Goal: Task Accomplishment & Management: Manage account settings

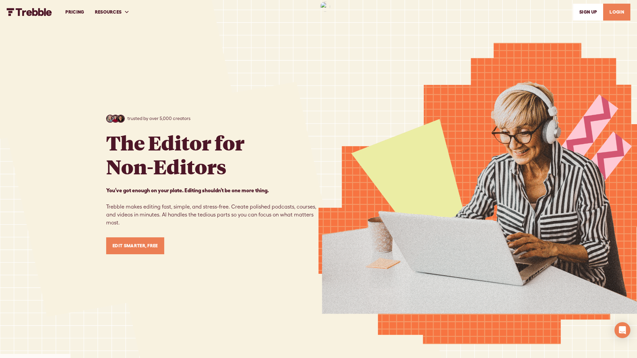
click at [585, 14] on link "SIGn UP" at bounding box center [588, 12] width 30 height 17
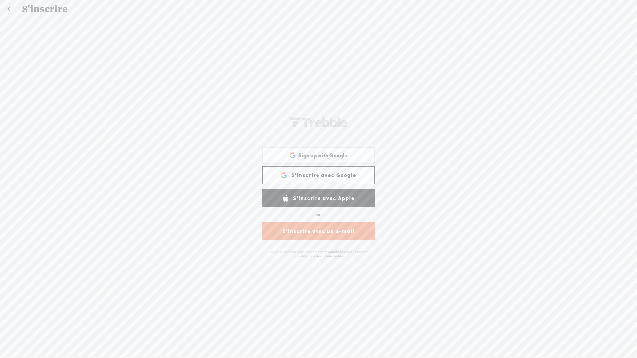
click at [328, 175] on link "S'inscrire avec Google" at bounding box center [318, 176] width 113 height 18
click at [310, 179] on link "S'inscrire avec Google" at bounding box center [318, 176] width 113 height 18
click at [312, 173] on link "S'inscrire avec Google" at bounding box center [318, 176] width 113 height 18
click at [309, 158] on span "Sign up with Google" at bounding box center [322, 155] width 49 height 7
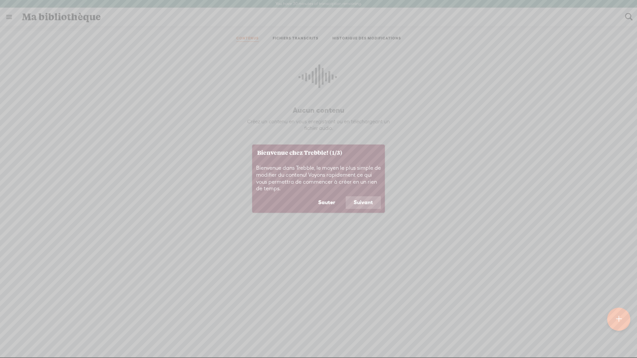
click at [351, 205] on button "Suivant" at bounding box center [363, 202] width 35 height 13
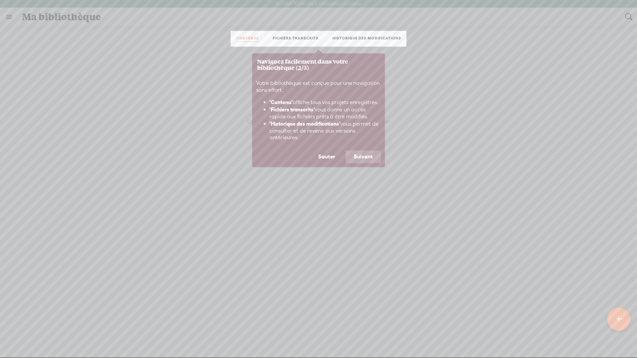
click at [366, 156] on button "Suivant" at bounding box center [363, 157] width 35 height 13
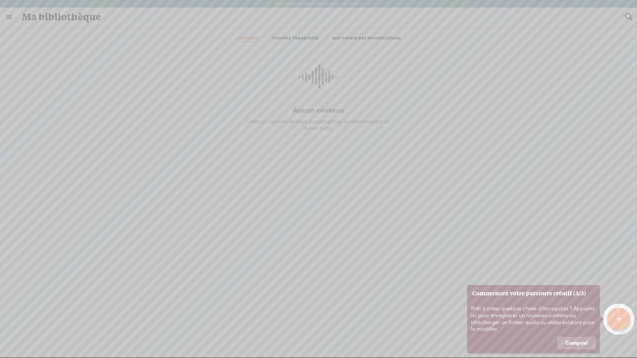
click at [577, 345] on button "Compris!" at bounding box center [577, 343] width 38 height 13
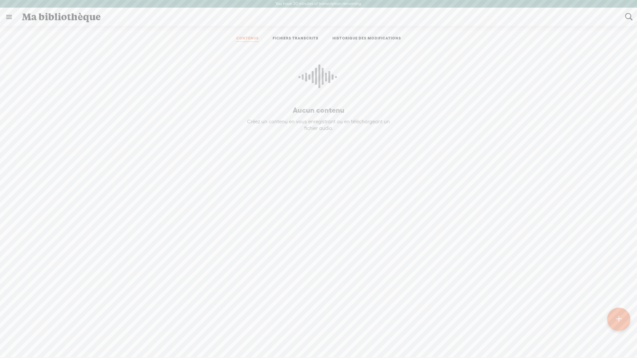
click at [609, 328] on div at bounding box center [618, 316] width 23 height 30
click at [614, 322] on div at bounding box center [619, 319] width 24 height 24
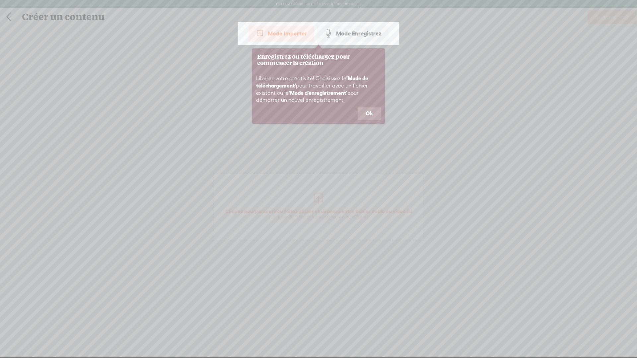
click at [368, 116] on button "Ok" at bounding box center [369, 114] width 23 height 13
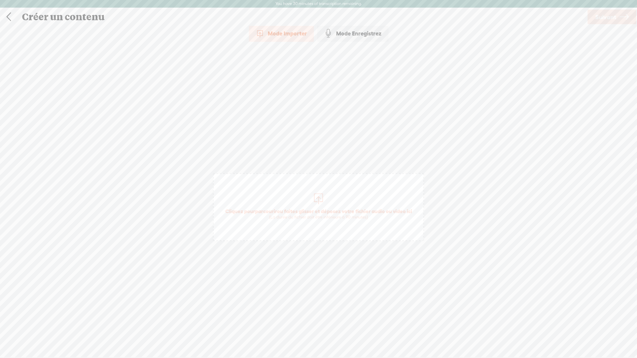
click at [348, 34] on div "Mode Enregistrez" at bounding box center [352, 33] width 71 height 17
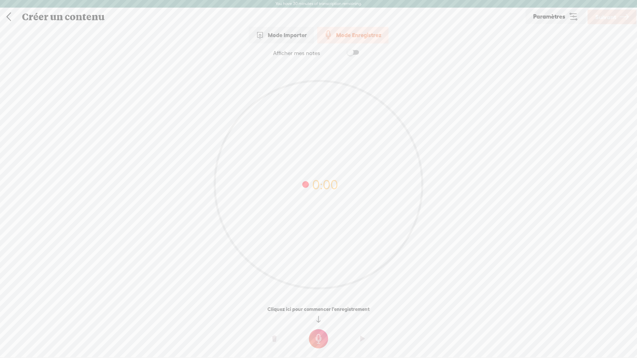
click at [567, 23] on link "Paramètres" at bounding box center [556, 16] width 60 height 15
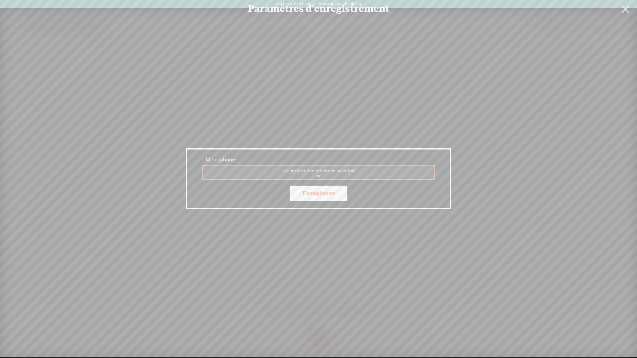
click at [627, 11] on link at bounding box center [625, 9] width 17 height 19
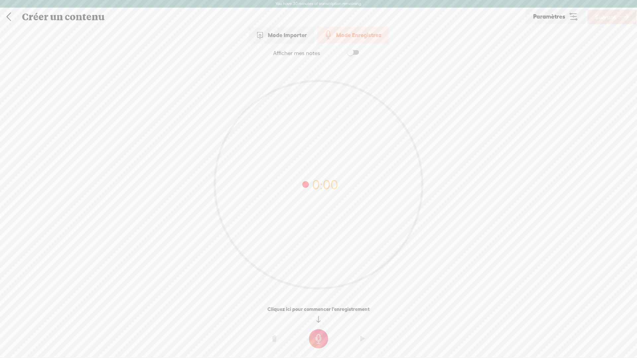
click at [266, 38] on div "Mode Importer" at bounding box center [281, 35] width 65 height 17
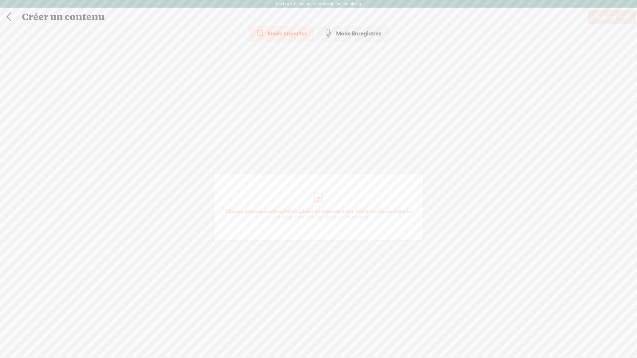
click at [330, 34] on span at bounding box center [328, 33] width 9 height 9
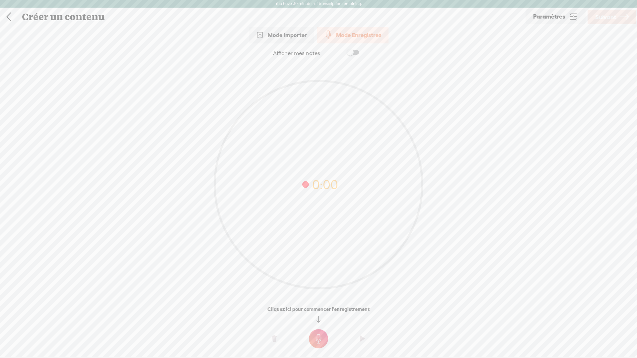
click at [353, 52] on span at bounding box center [353, 52] width 12 height 5
click at [320, 85] on textarea at bounding box center [318, 172] width 256 height 208
click at [561, 22] on link "Paramètres" at bounding box center [556, 16] width 60 height 15
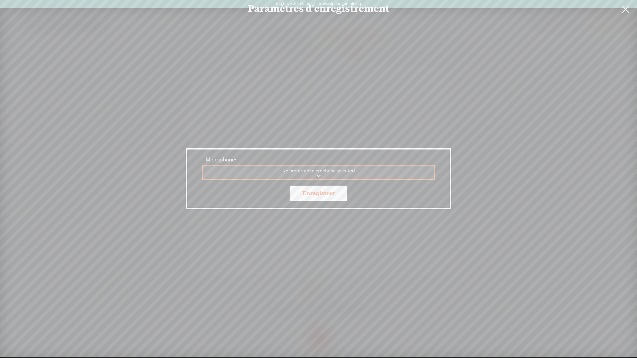
click at [627, 8] on link at bounding box center [625, 9] width 17 height 19
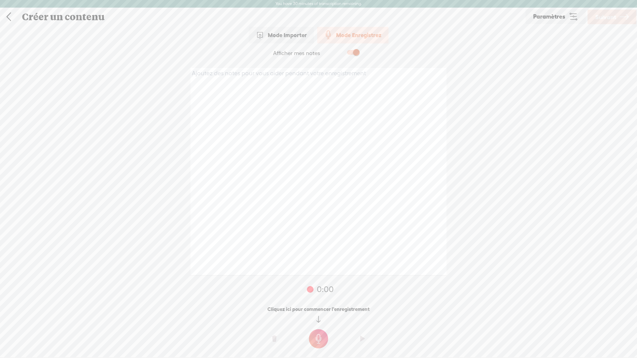
click at [9, 19] on link at bounding box center [8, 16] width 17 height 17
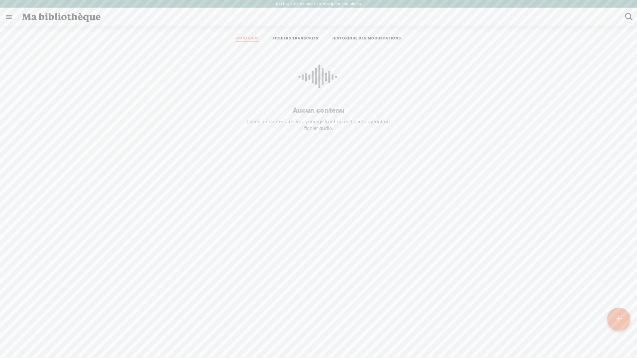
click at [16, 20] on link at bounding box center [8, 16] width 17 height 17
click at [29, 337] on div "SETTINGS" at bounding box center [44, 343] width 78 height 20
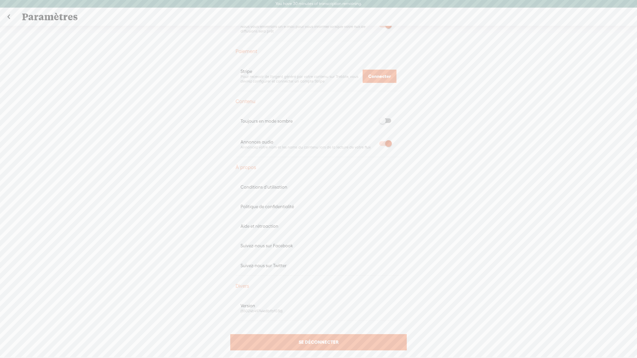
scroll to position [253, 0]
